Goal: Information Seeking & Learning: Learn about a topic

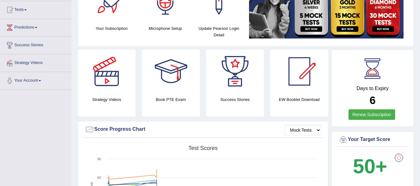
scroll to position [31, 0]
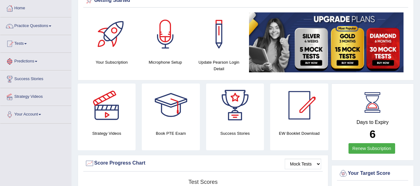
click at [37, 63] on link "Predictions" at bounding box center [35, 61] width 71 height 16
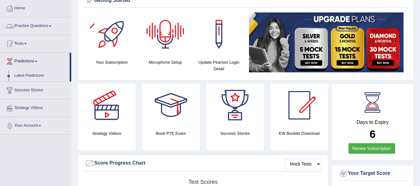
click at [160, 11] on div "Getting Started Your Subscription Microphone Setup Update Pearson Login Detail ×" at bounding box center [246, 36] width 336 height 88
click at [28, 45] on link "Tests" at bounding box center [35, 43] width 71 height 16
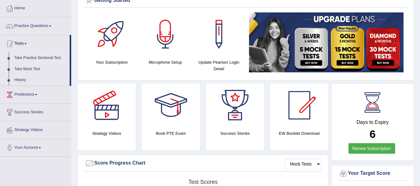
click at [40, 58] on link "Take Practice Sectional Test" at bounding box center [41, 58] width 58 height 11
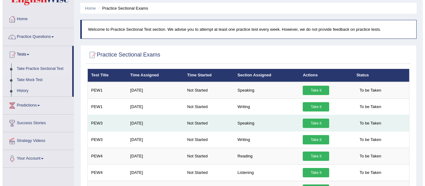
scroll to position [31, 0]
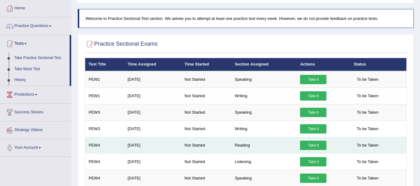
click at [318, 147] on link "Take it" at bounding box center [313, 145] width 26 height 9
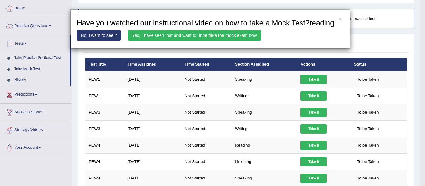
click at [165, 38] on link "Yes, I have seen that and want to undertake the mock exam now" at bounding box center [194, 35] width 133 height 11
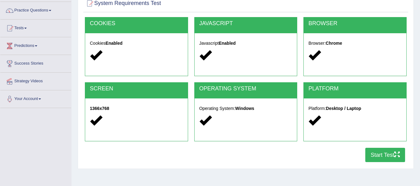
scroll to position [93, 0]
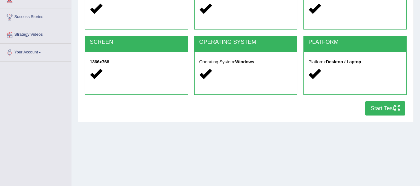
click at [386, 108] on button "Start Test" at bounding box center [386, 108] width 40 height 14
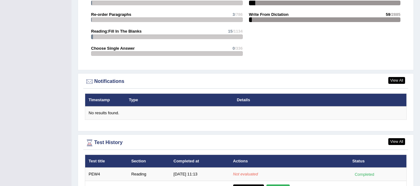
scroll to position [778, 0]
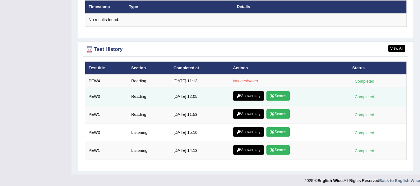
click at [279, 97] on link "Scores" at bounding box center [278, 95] width 23 height 9
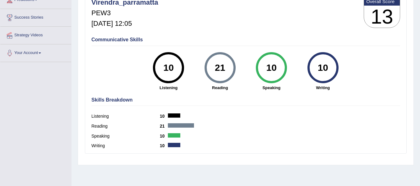
scroll to position [93, 0]
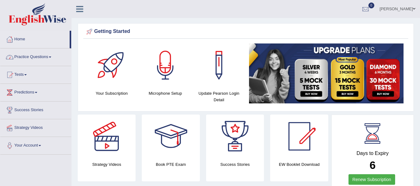
click at [51, 60] on link "Practice Questions" at bounding box center [35, 57] width 71 height 16
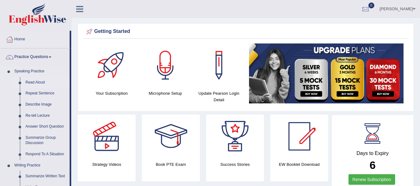
click at [45, 86] on link "Read Aloud" at bounding box center [46, 82] width 47 height 11
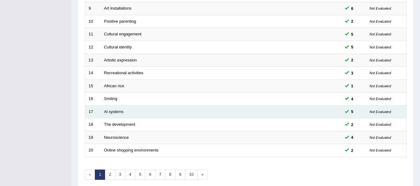
scroll to position [226, 0]
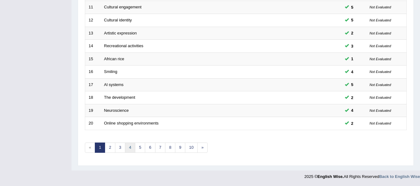
click at [129, 147] on link "4" at bounding box center [130, 148] width 10 height 10
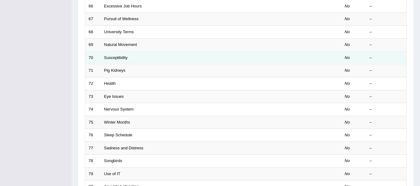
scroll to position [70, 0]
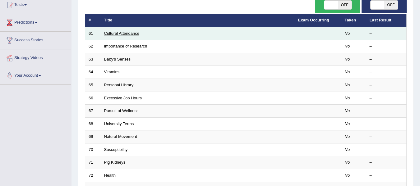
click at [124, 34] on link "Cultural Attendance" at bounding box center [121, 33] width 35 height 5
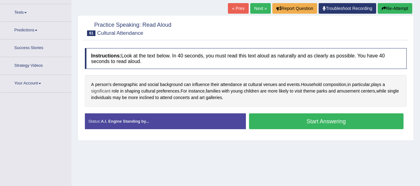
scroll to position [70, 0]
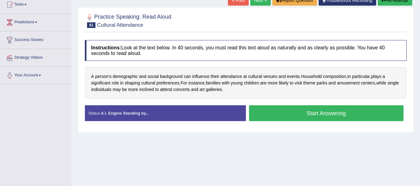
click at [289, 114] on button "Start Answering" at bounding box center [326, 113] width 155 height 16
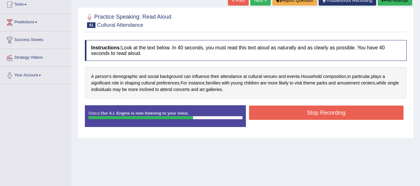
click at [280, 117] on button "Stop Recording" at bounding box center [326, 113] width 155 height 14
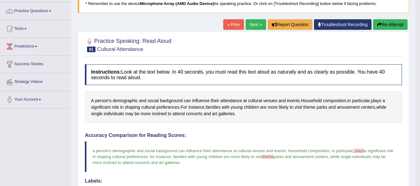
scroll to position [0, 0]
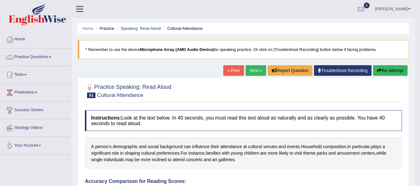
click at [379, 73] on button "Re-Attempt" at bounding box center [390, 70] width 35 height 11
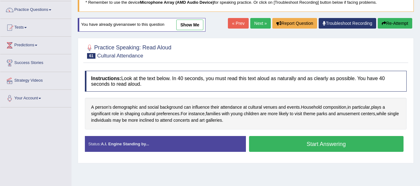
scroll to position [62, 0]
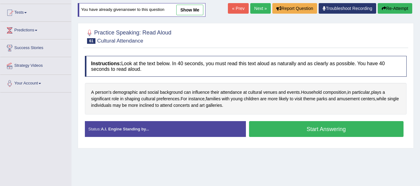
click at [289, 133] on button "Start Answering" at bounding box center [326, 129] width 155 height 16
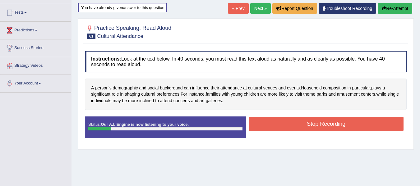
click at [305, 121] on button "Stop Recording" at bounding box center [326, 124] width 155 height 14
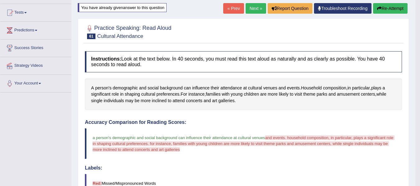
click at [384, 12] on button "Re-Attempt" at bounding box center [390, 8] width 35 height 11
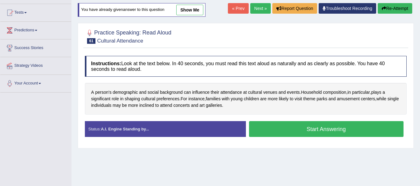
click at [291, 124] on button "Start Answering" at bounding box center [326, 129] width 155 height 16
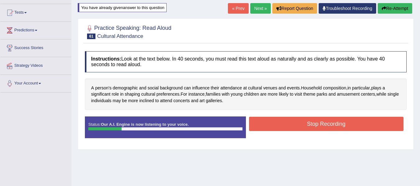
click at [404, 3] on div "Home Practice Speaking: Read Aloud Cultural Attendance * Remember to use the de…" at bounding box center [246, 93] width 349 height 311
click at [401, 6] on button "Re-Attempt" at bounding box center [395, 8] width 35 height 11
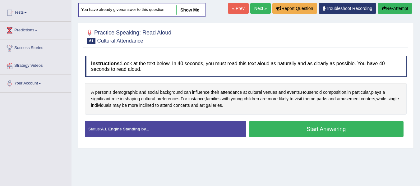
click at [312, 124] on button "Start Answering" at bounding box center [326, 129] width 155 height 16
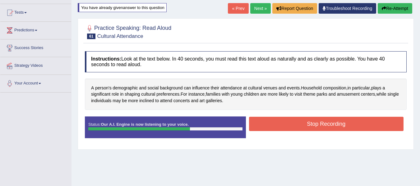
click at [288, 132] on div "Stop Recording" at bounding box center [326, 125] width 161 height 16
click at [284, 129] on button "Stop Recording" at bounding box center [326, 124] width 155 height 14
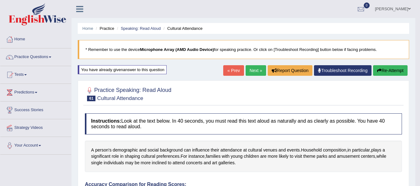
click at [257, 72] on link "Next »" at bounding box center [256, 70] width 21 height 11
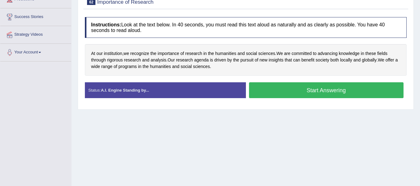
click at [285, 87] on button "Start Answering" at bounding box center [326, 90] width 155 height 16
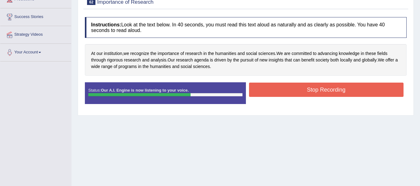
click at [273, 84] on button "Stop Recording" at bounding box center [326, 90] width 155 height 14
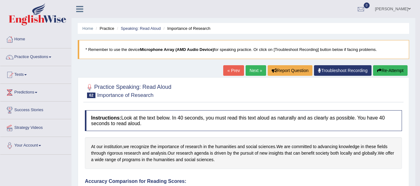
click at [253, 69] on link "Next »" at bounding box center [256, 70] width 21 height 11
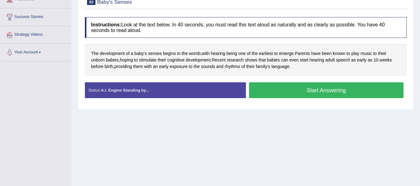
click at [299, 88] on button "Start Answering" at bounding box center [326, 90] width 155 height 16
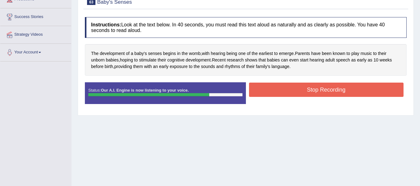
click at [299, 88] on button "Stop Recording" at bounding box center [326, 90] width 155 height 14
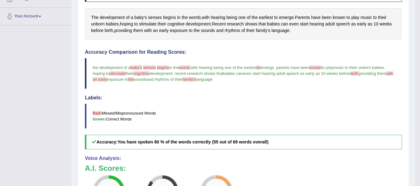
scroll to position [52, 0]
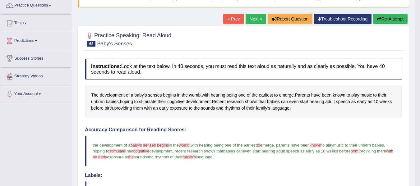
click at [27, 25] on link "Tests" at bounding box center [35, 23] width 71 height 16
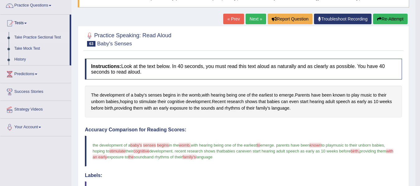
click at [31, 36] on link "Take Practice Sectional Test" at bounding box center [41, 37] width 58 height 11
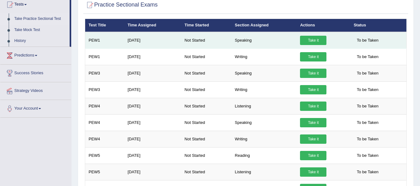
click at [310, 43] on link "Take it" at bounding box center [313, 40] width 26 height 9
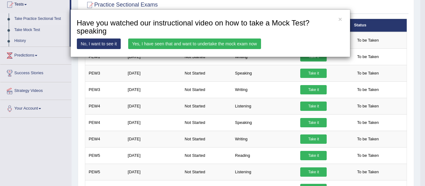
click at [245, 47] on link "Yes, I have seen that and want to undertake the mock exam now" at bounding box center [194, 44] width 133 height 11
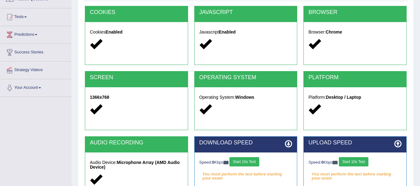
scroll to position [140, 0]
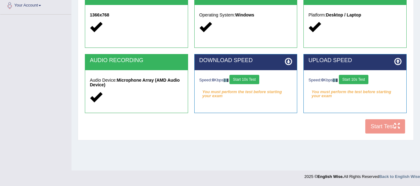
click at [251, 80] on button "Start 10s Test" at bounding box center [245, 79] width 30 height 9
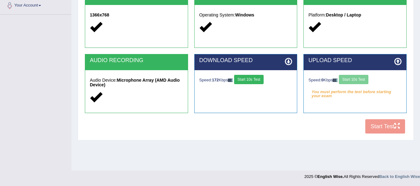
click at [253, 77] on button "Start 10s Test" at bounding box center [249, 79] width 30 height 9
click at [353, 82] on button "Start 10s Test" at bounding box center [354, 79] width 30 height 9
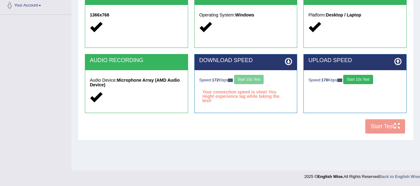
click at [353, 79] on button "Start 10s Test" at bounding box center [358, 79] width 30 height 9
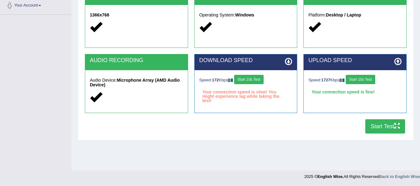
click at [251, 78] on button "Start 10s Test" at bounding box center [249, 79] width 30 height 9
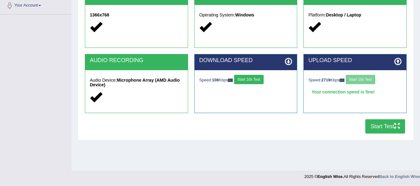
click at [251, 78] on button "Start 10s Test" at bounding box center [249, 79] width 30 height 9
click at [377, 123] on button "Start Test" at bounding box center [386, 126] width 40 height 14
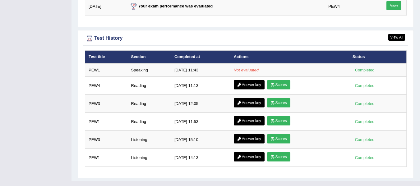
scroll to position [809, 0]
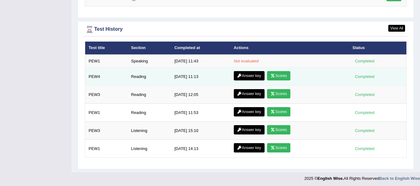
click at [278, 78] on link "Scores" at bounding box center [278, 75] width 23 height 9
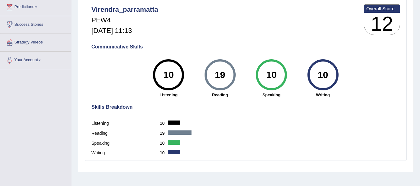
scroll to position [16, 0]
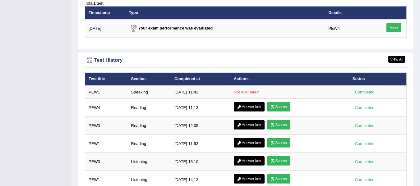
scroll to position [811, 0]
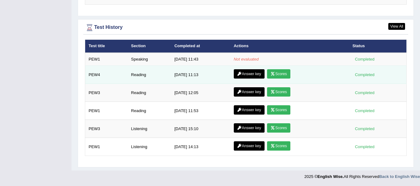
click at [245, 74] on link "Answer key" at bounding box center [249, 73] width 31 height 9
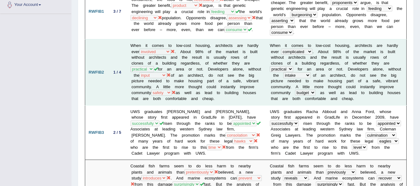
scroll to position [156, 0]
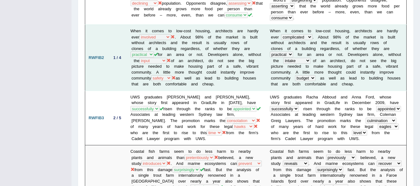
drag, startPoint x: 172, startPoint y: 77, endPoint x: 146, endPoint y: 85, distance: 27.7
click at [146, 82] on td "When it comes to low-cost housing, architects are hardly ever compensated invol…" at bounding box center [196, 58] width 139 height 66
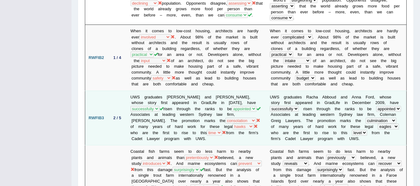
click at [107, 95] on td "RWFIB3" at bounding box center [96, 118] width 22 height 55
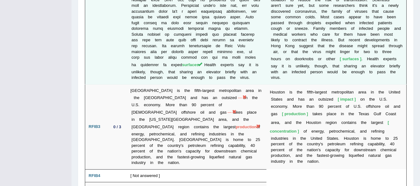
scroll to position [1017, 0]
